Goal: Task Accomplishment & Management: Use online tool/utility

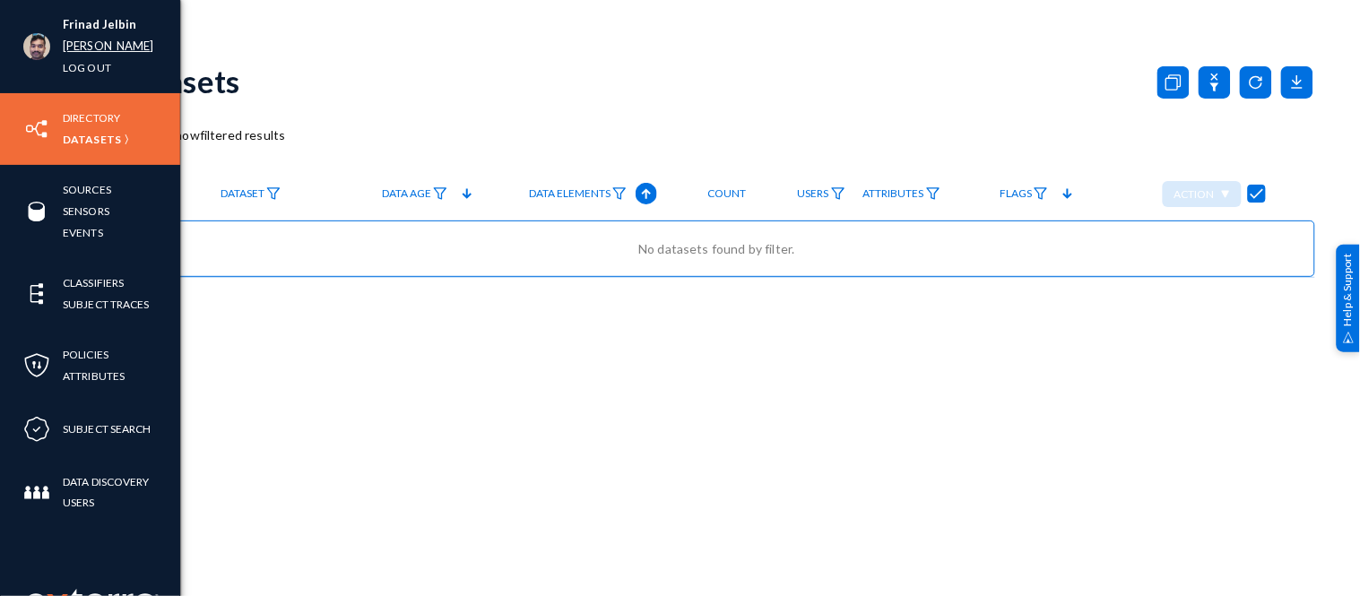
click at [75, 47] on link "russel" at bounding box center [108, 46] width 91 height 21
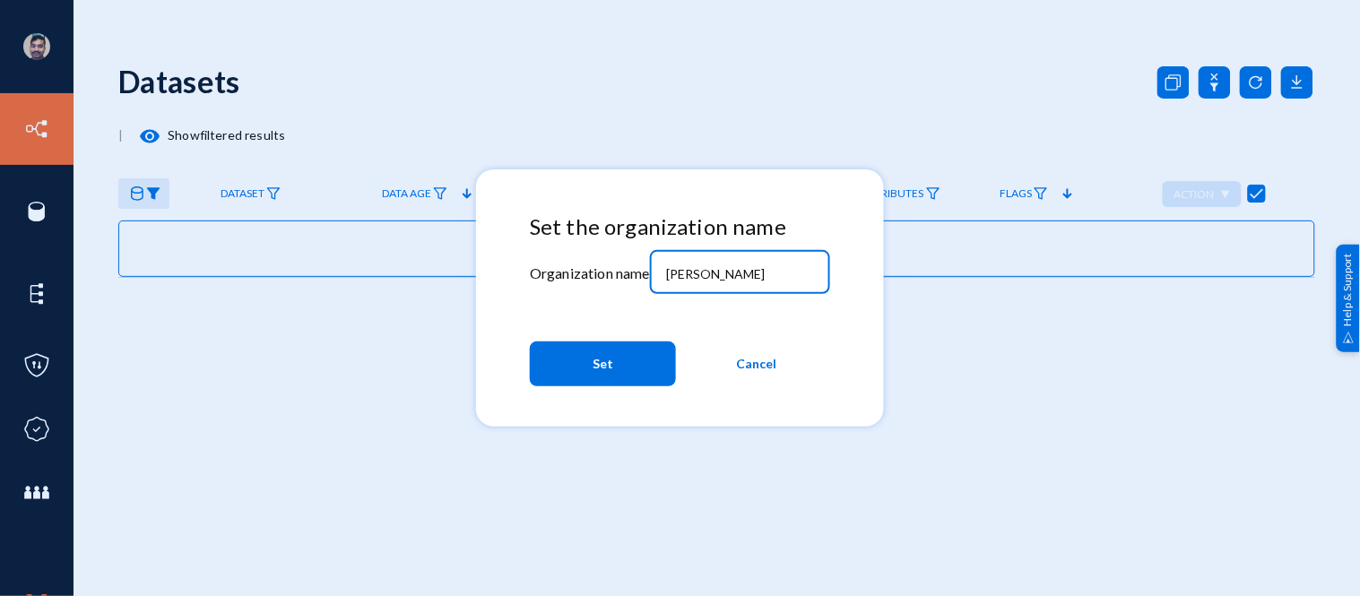
click at [720, 270] on input "russel" at bounding box center [743, 274] width 154 height 16
type input "r"
type input "bhm"
click at [578, 356] on button "Set" at bounding box center [603, 363] width 146 height 45
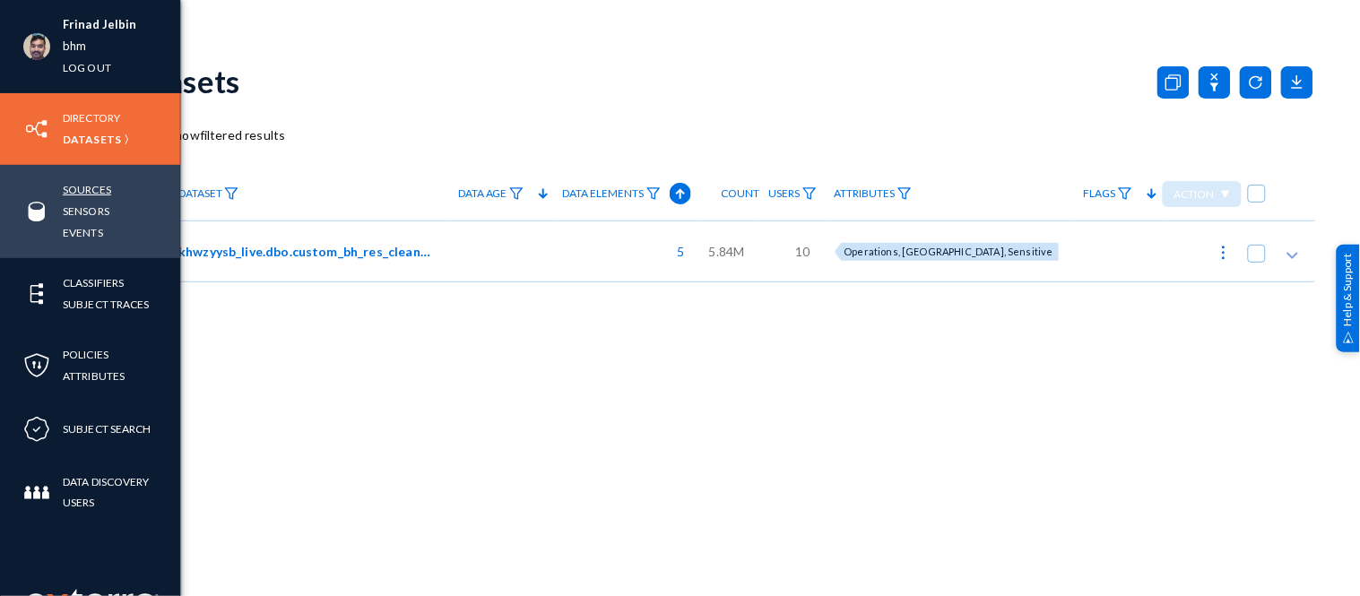
click at [87, 186] on link "Sources" at bounding box center [87, 189] width 48 height 21
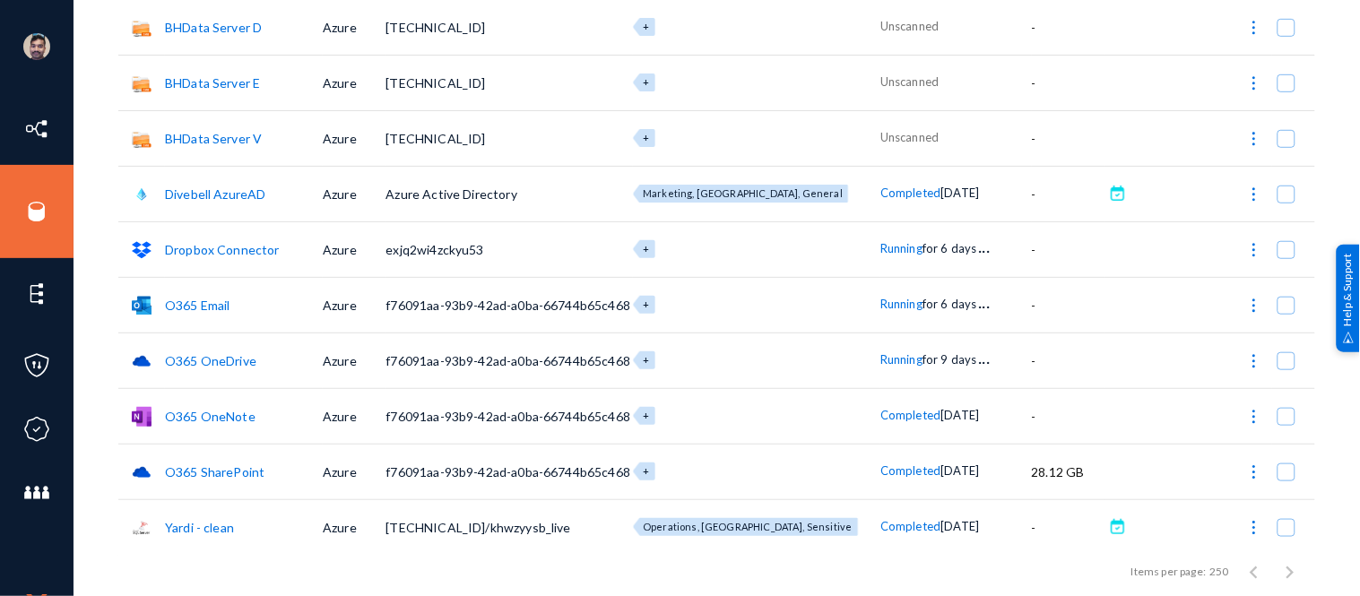
scroll to position [236, 0]
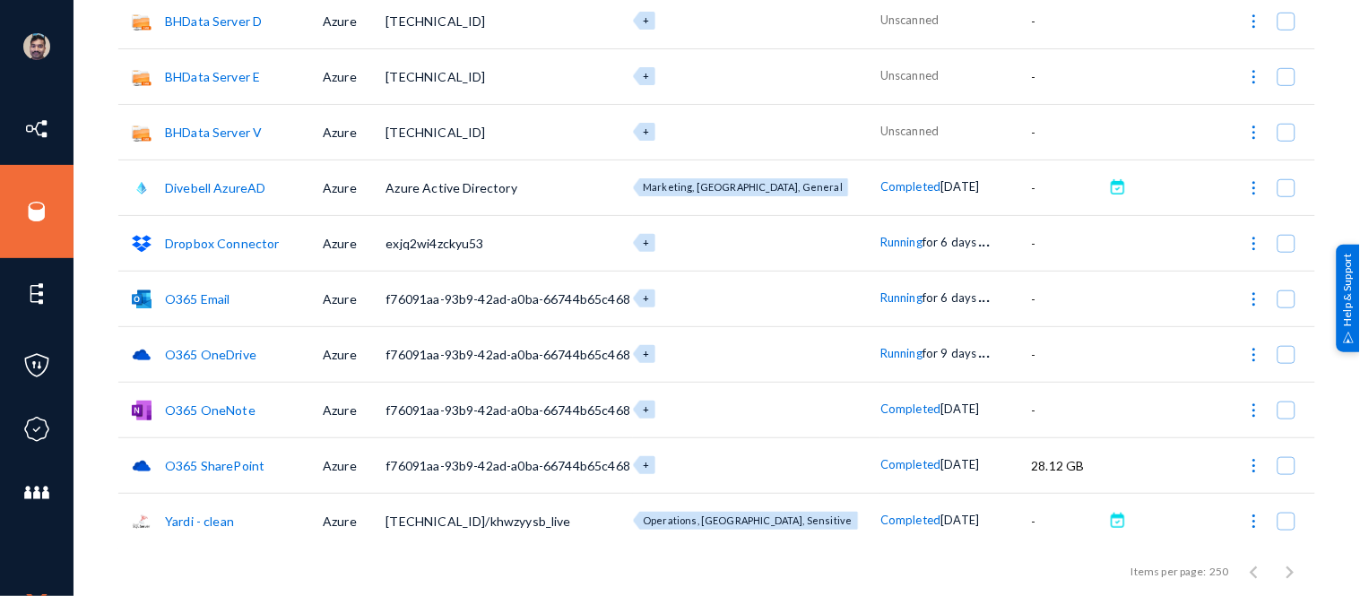
click at [198, 296] on link "O365 Email" at bounding box center [197, 298] width 65 height 15
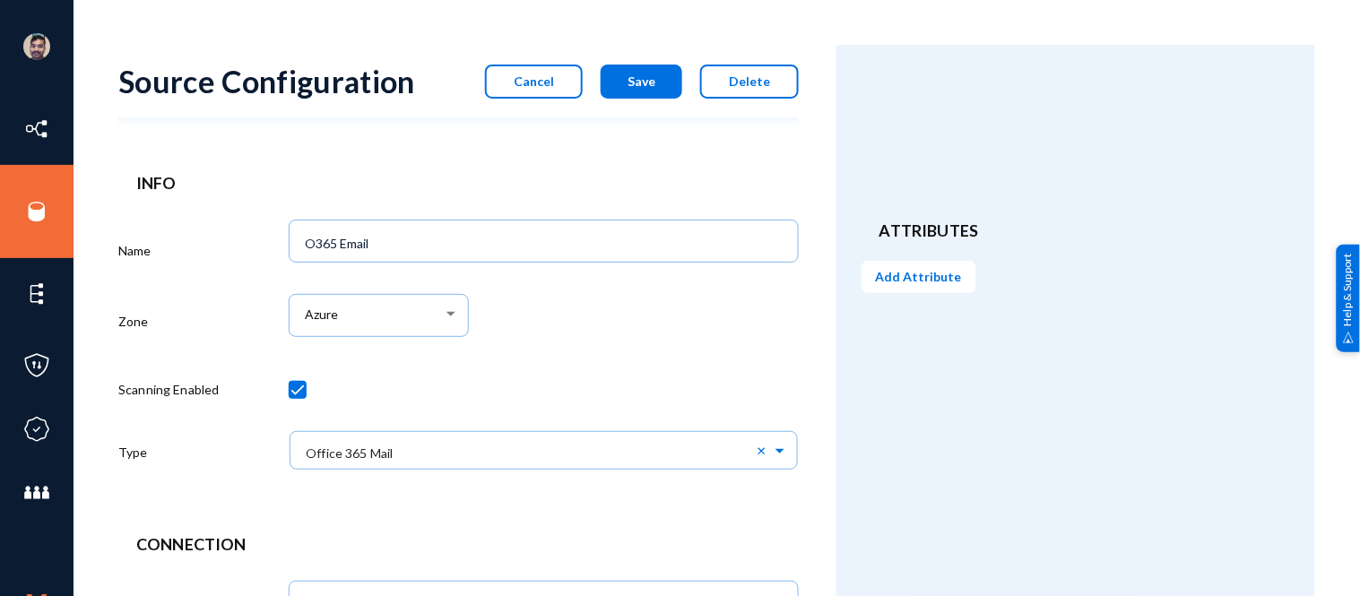
click at [549, 88] on button "Cancel" at bounding box center [534, 82] width 98 height 34
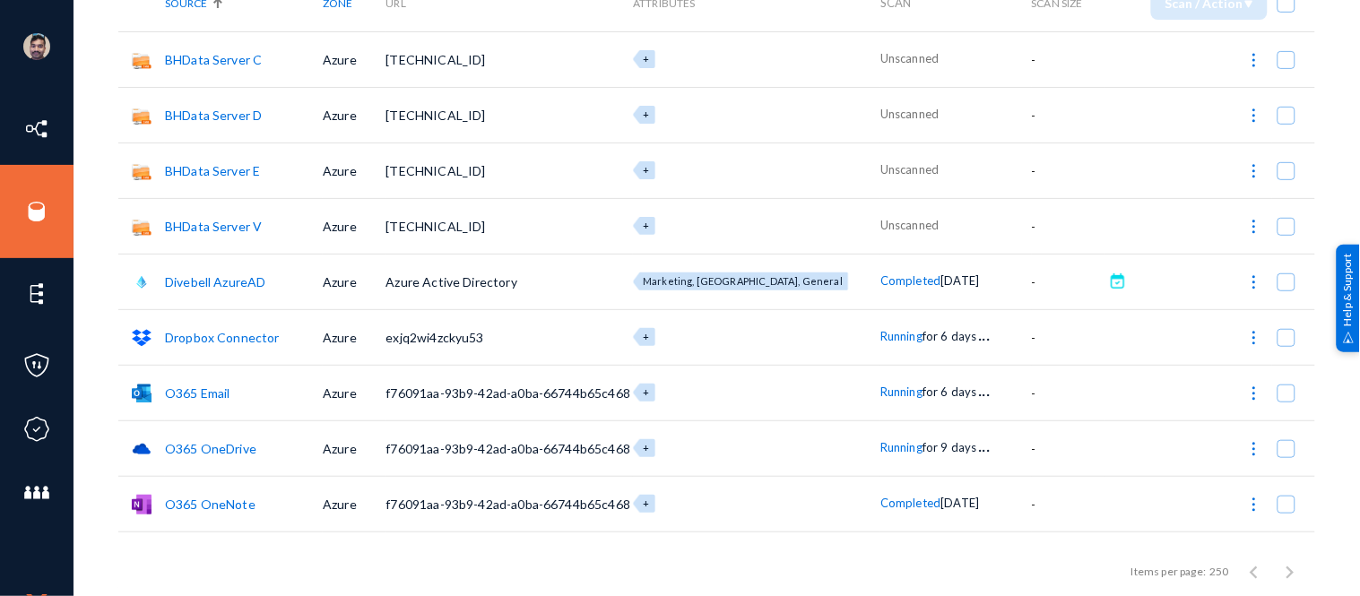
scroll to position [146, 0]
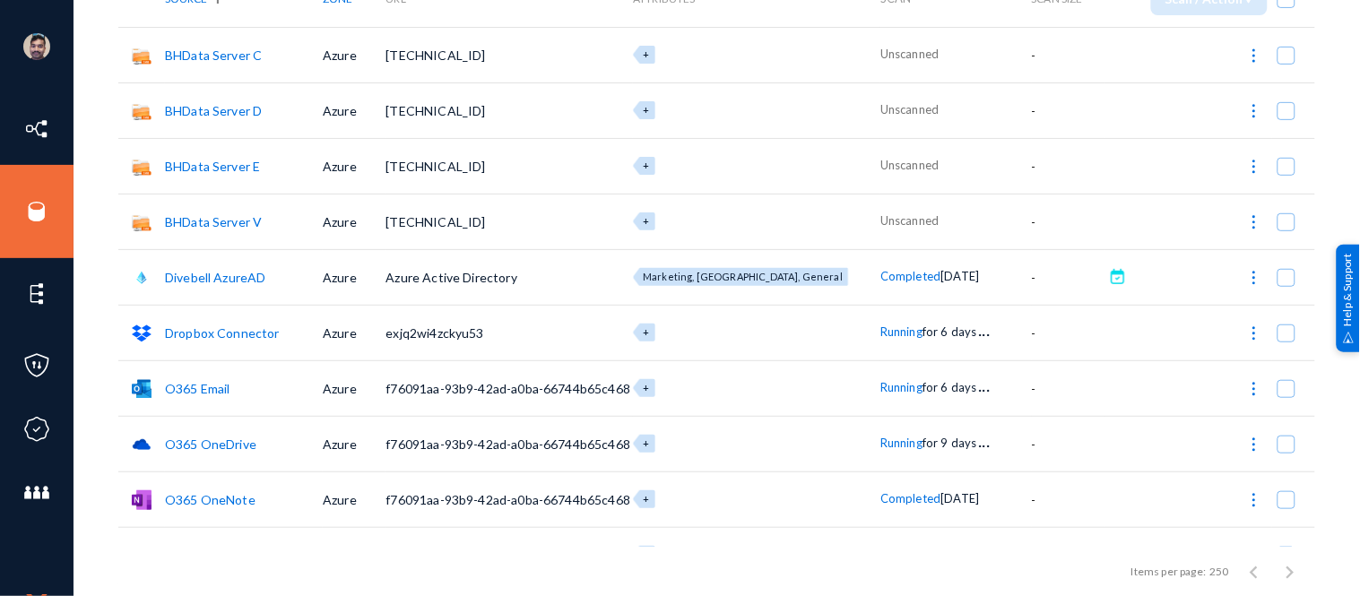
click at [197, 387] on link "O365 Email" at bounding box center [197, 388] width 65 height 15
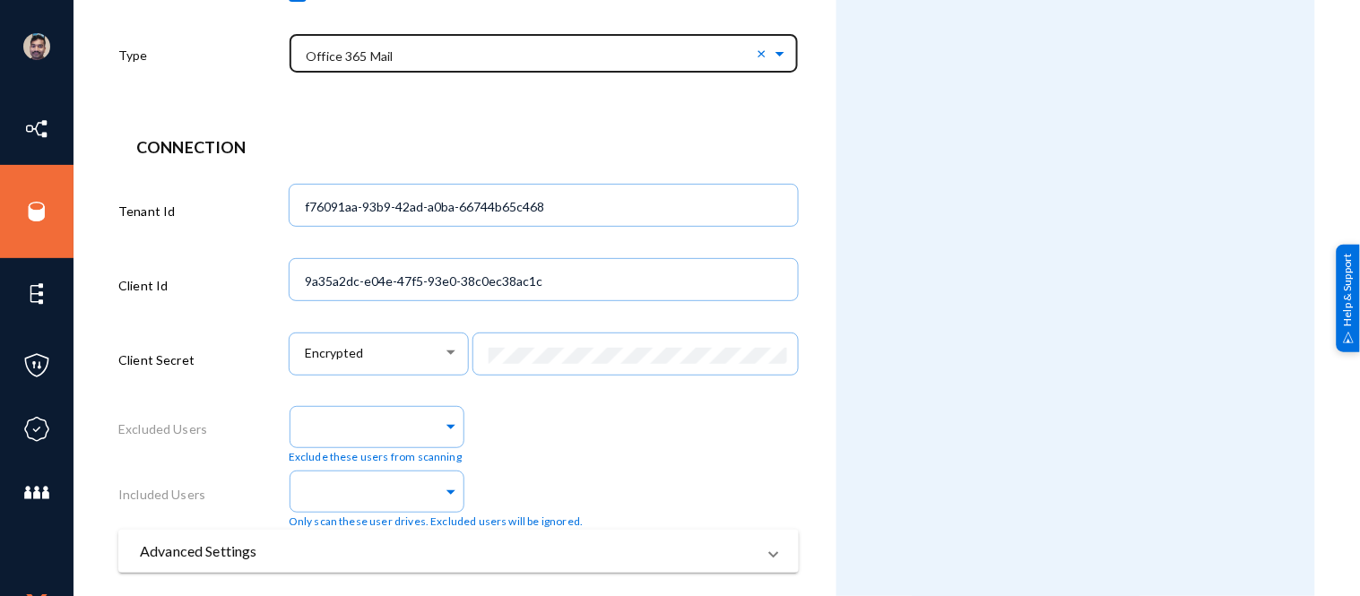
scroll to position [513, 0]
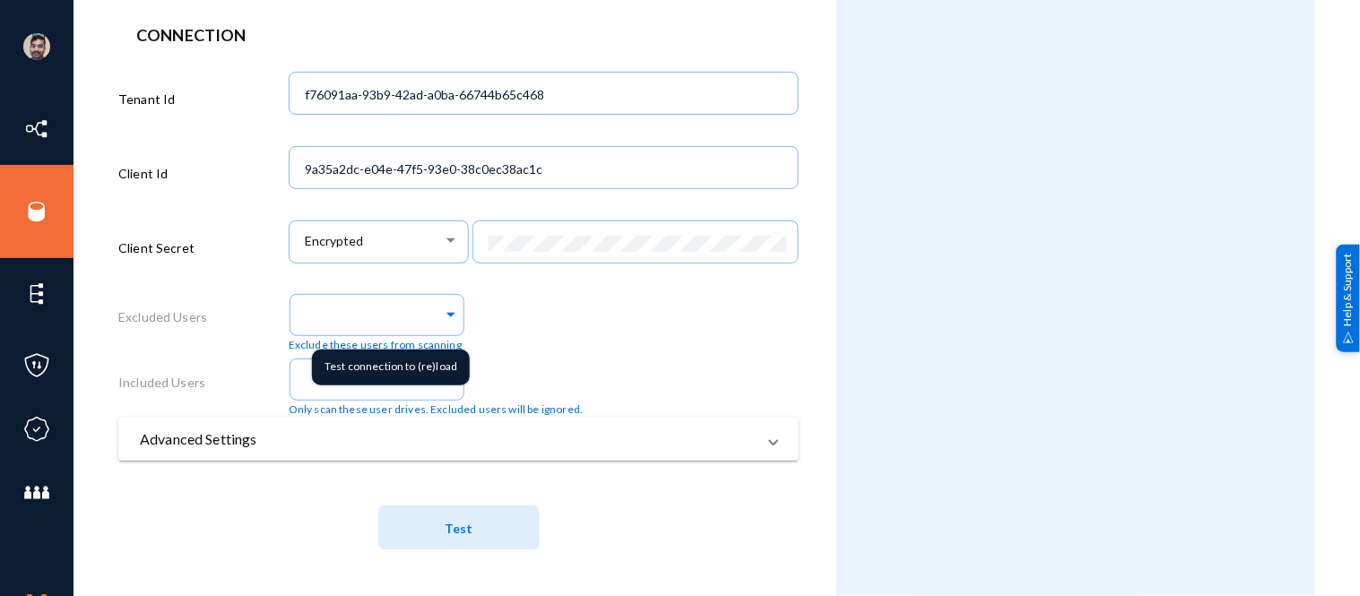
click at [443, 382] on div "Test connection to (re)load" at bounding box center [391, 368] width 158 height 36
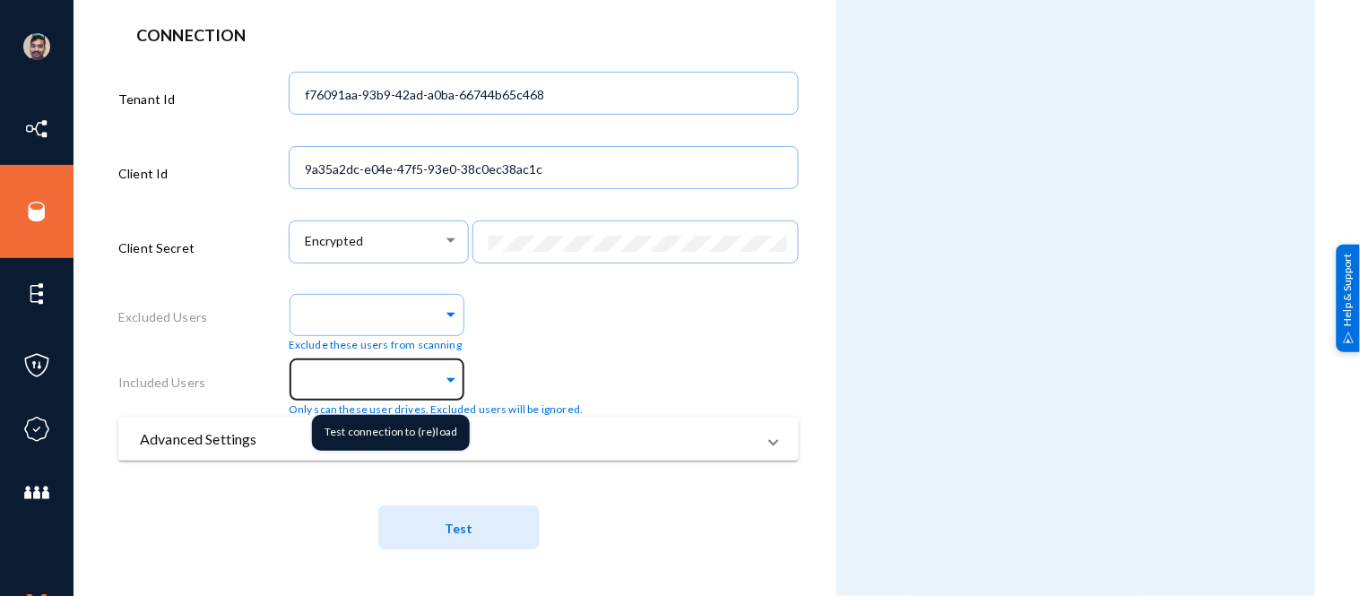
click at [445, 378] on span at bounding box center [451, 377] width 16 height 19
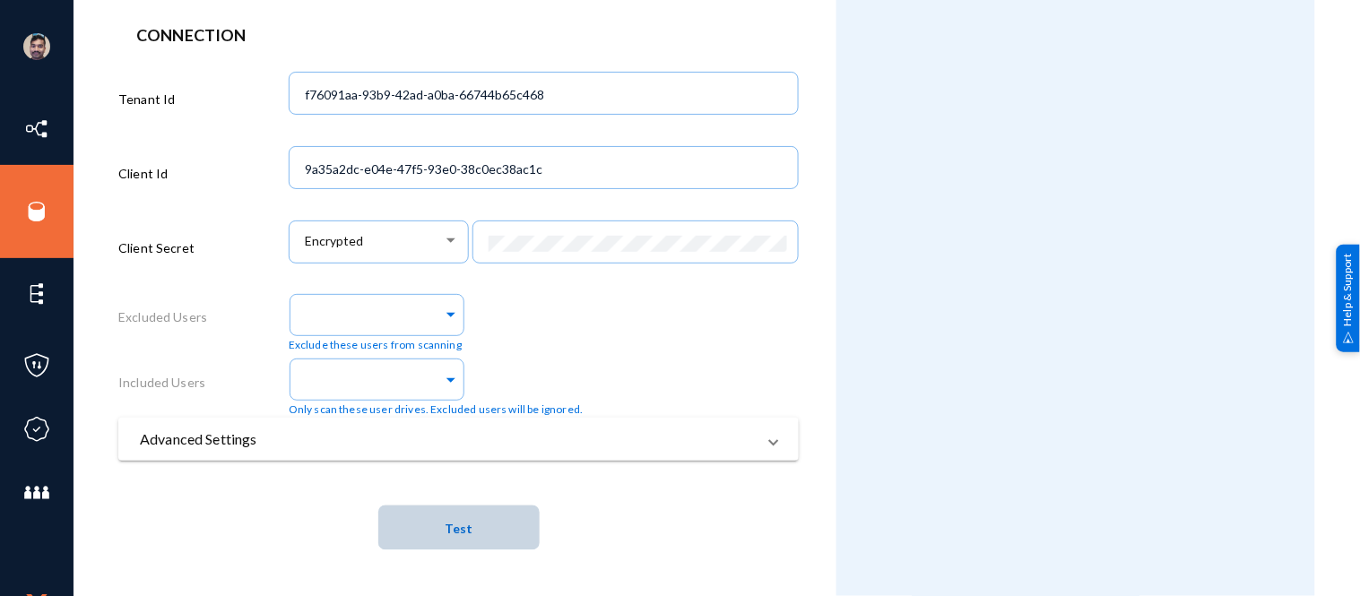
click at [466, 518] on span "Test" at bounding box center [459, 528] width 28 height 33
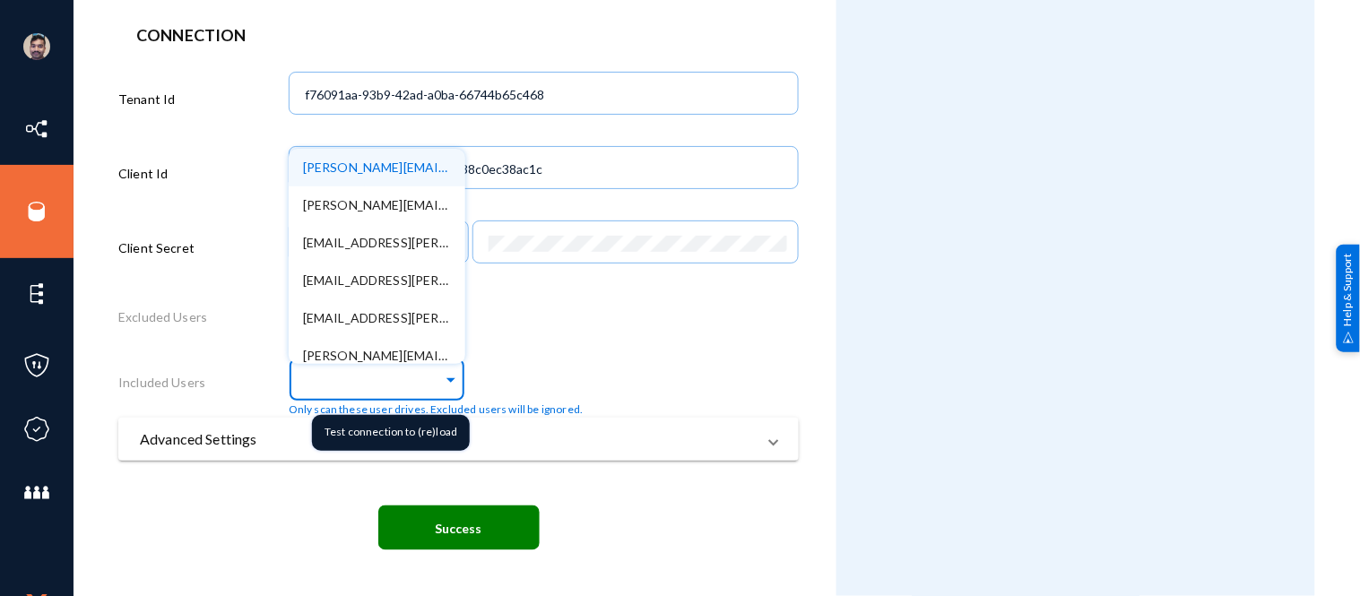
click at [445, 377] on span at bounding box center [451, 377] width 16 height 19
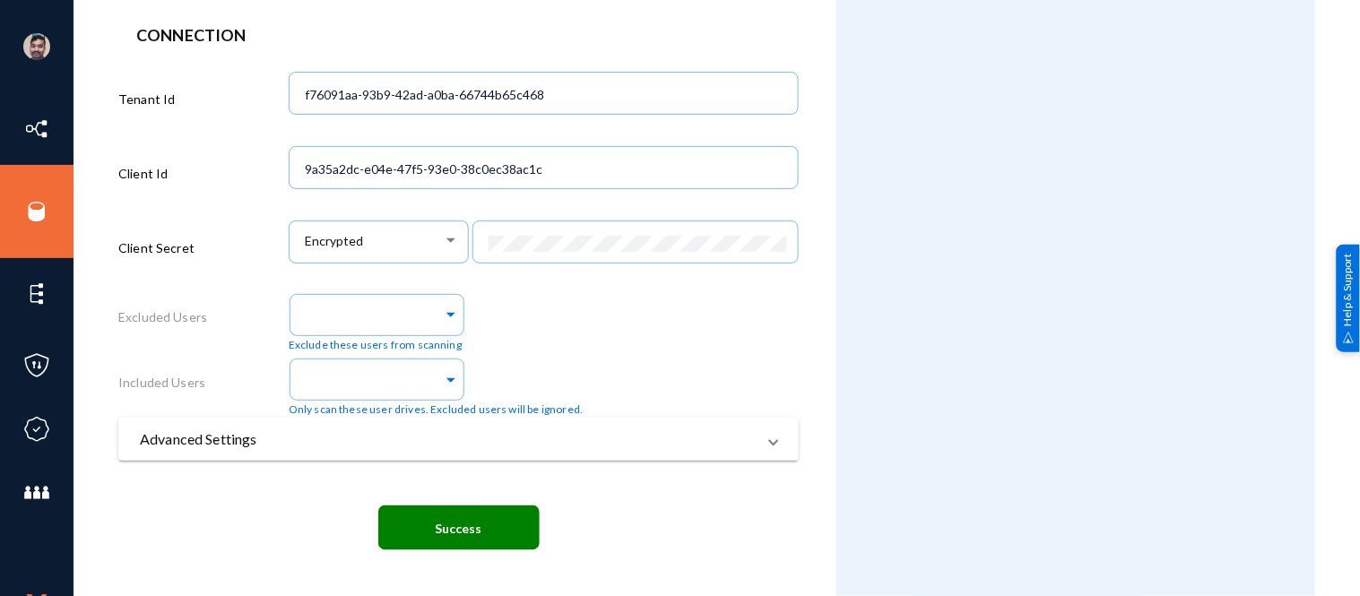
click at [659, 355] on div "Only scan these user drives. Excluded users will be ignored." at bounding box center [544, 385] width 510 height 65
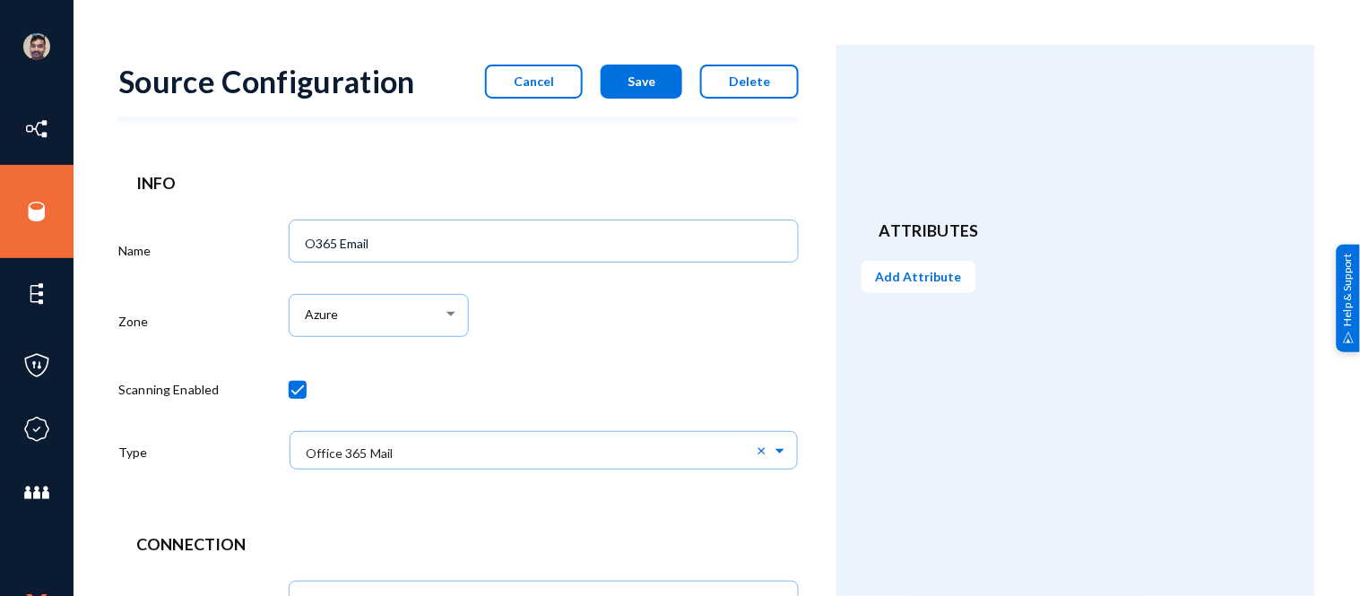
click at [544, 93] on button "Cancel" at bounding box center [534, 82] width 98 height 34
